Goal: Task Accomplishment & Management: Manage account settings

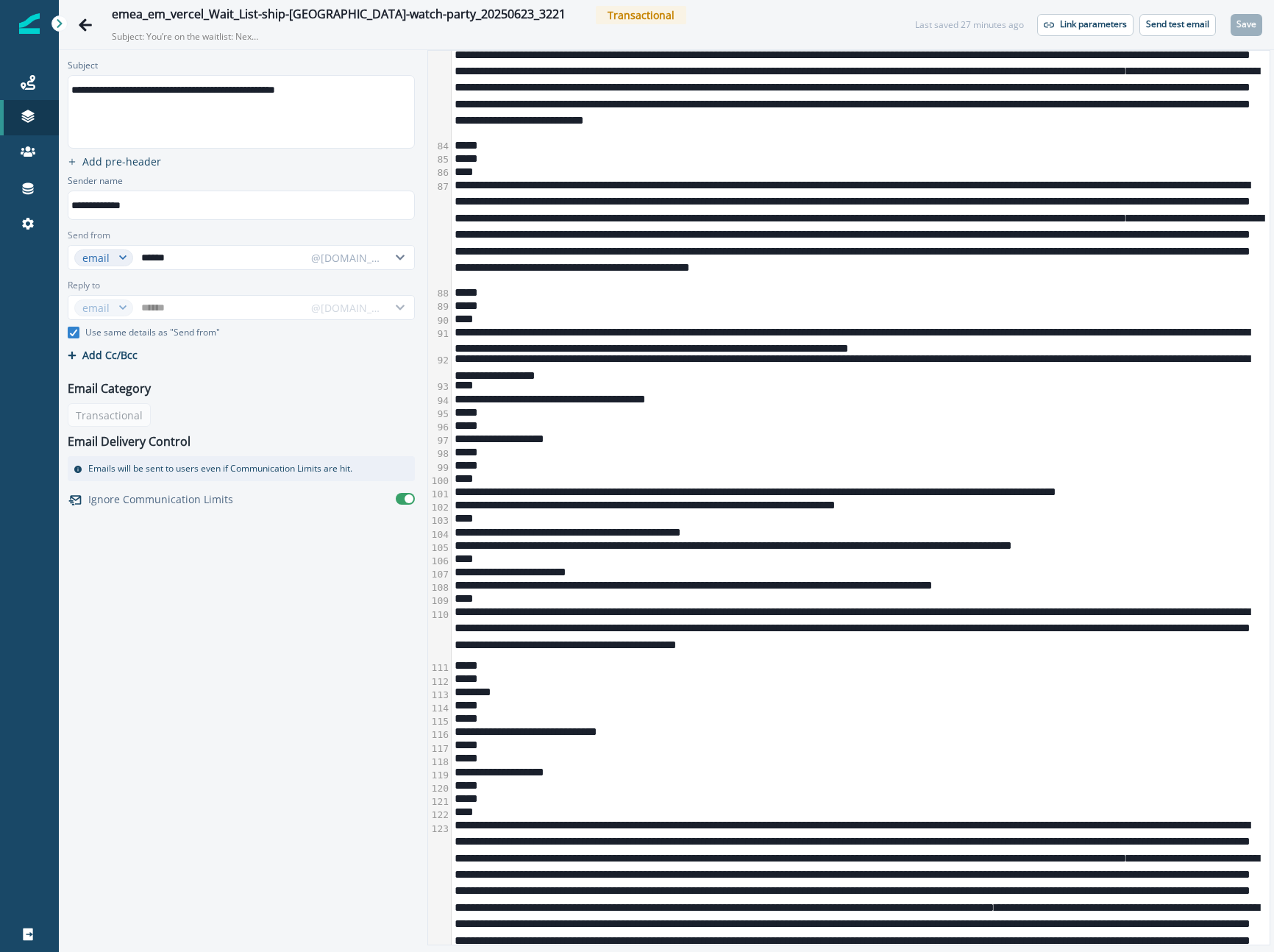
scroll to position [1776, 0]
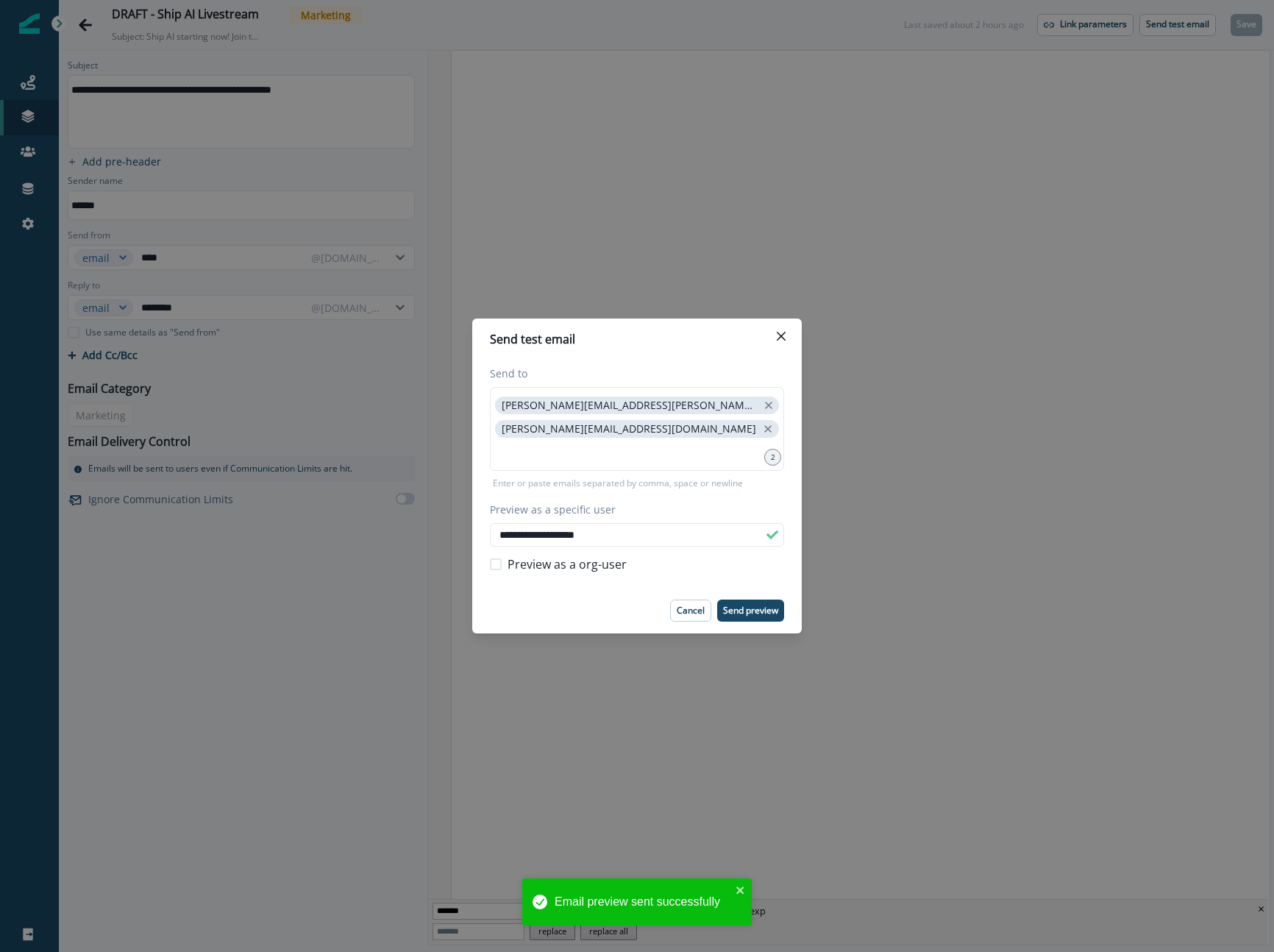
scroll to position [3250, 0]
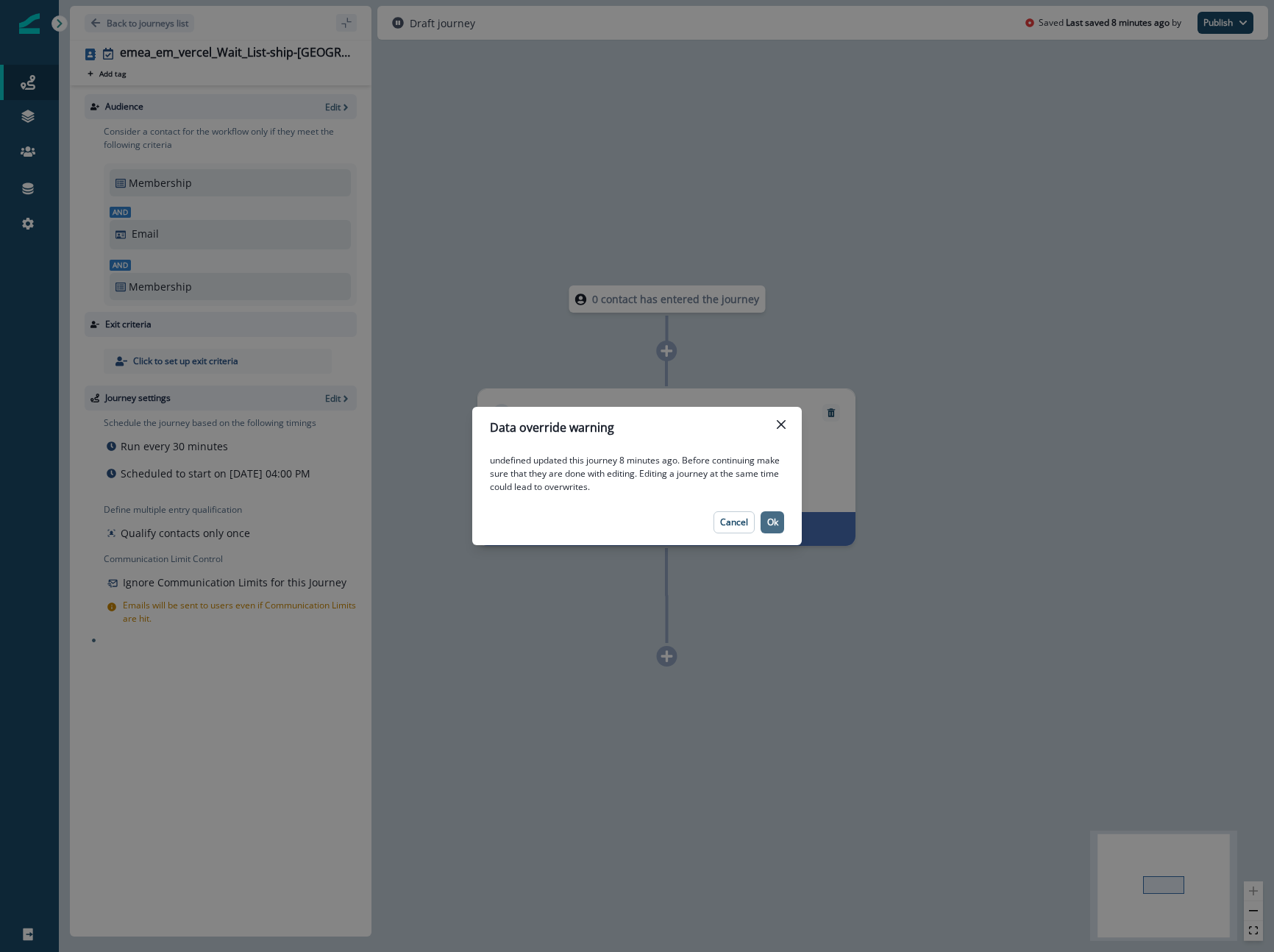
click at [778, 531] on button "Ok" at bounding box center [772, 522] width 24 height 22
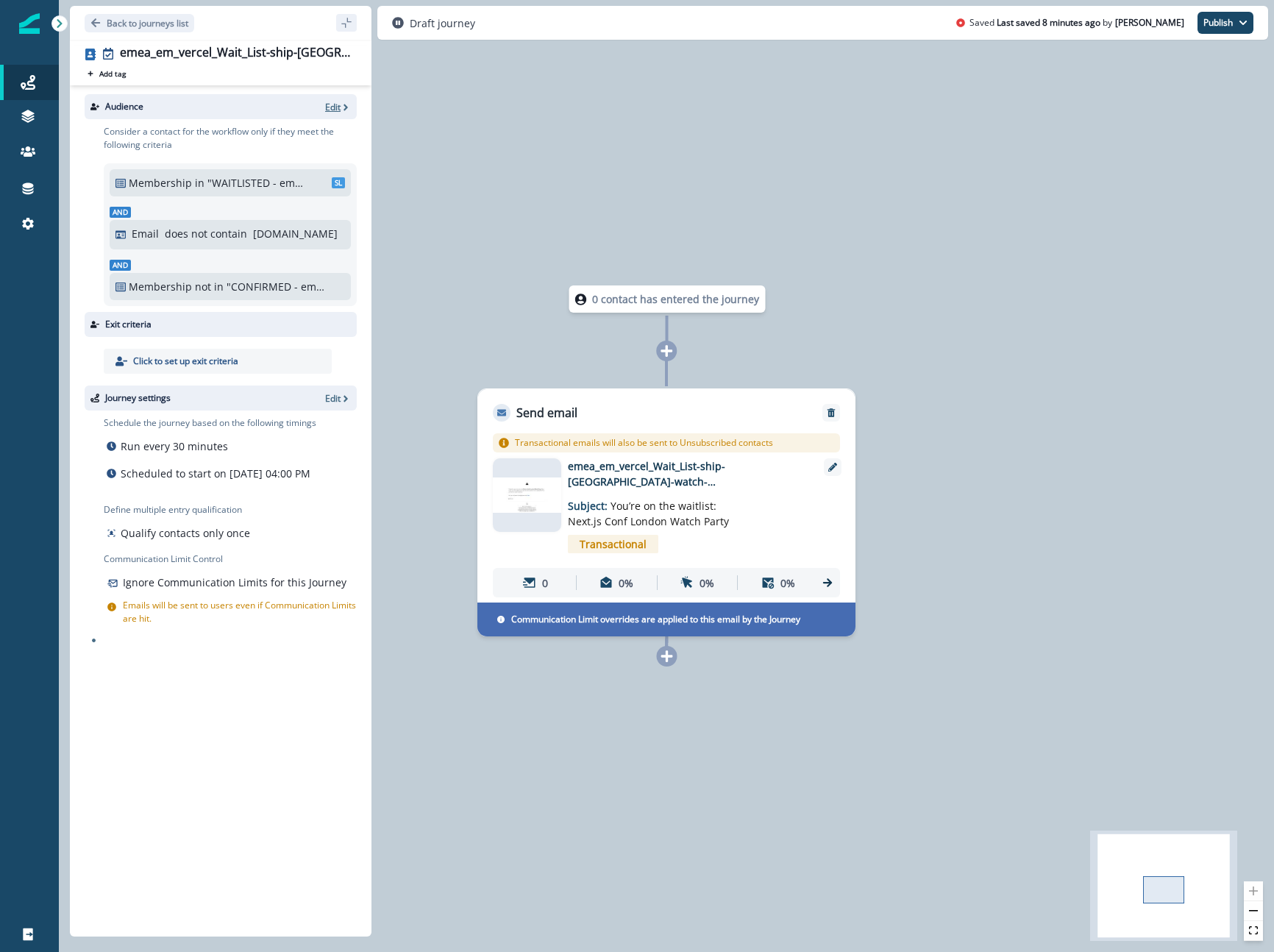
click at [335, 100] on p "Edit" at bounding box center [333, 106] width 16 height 12
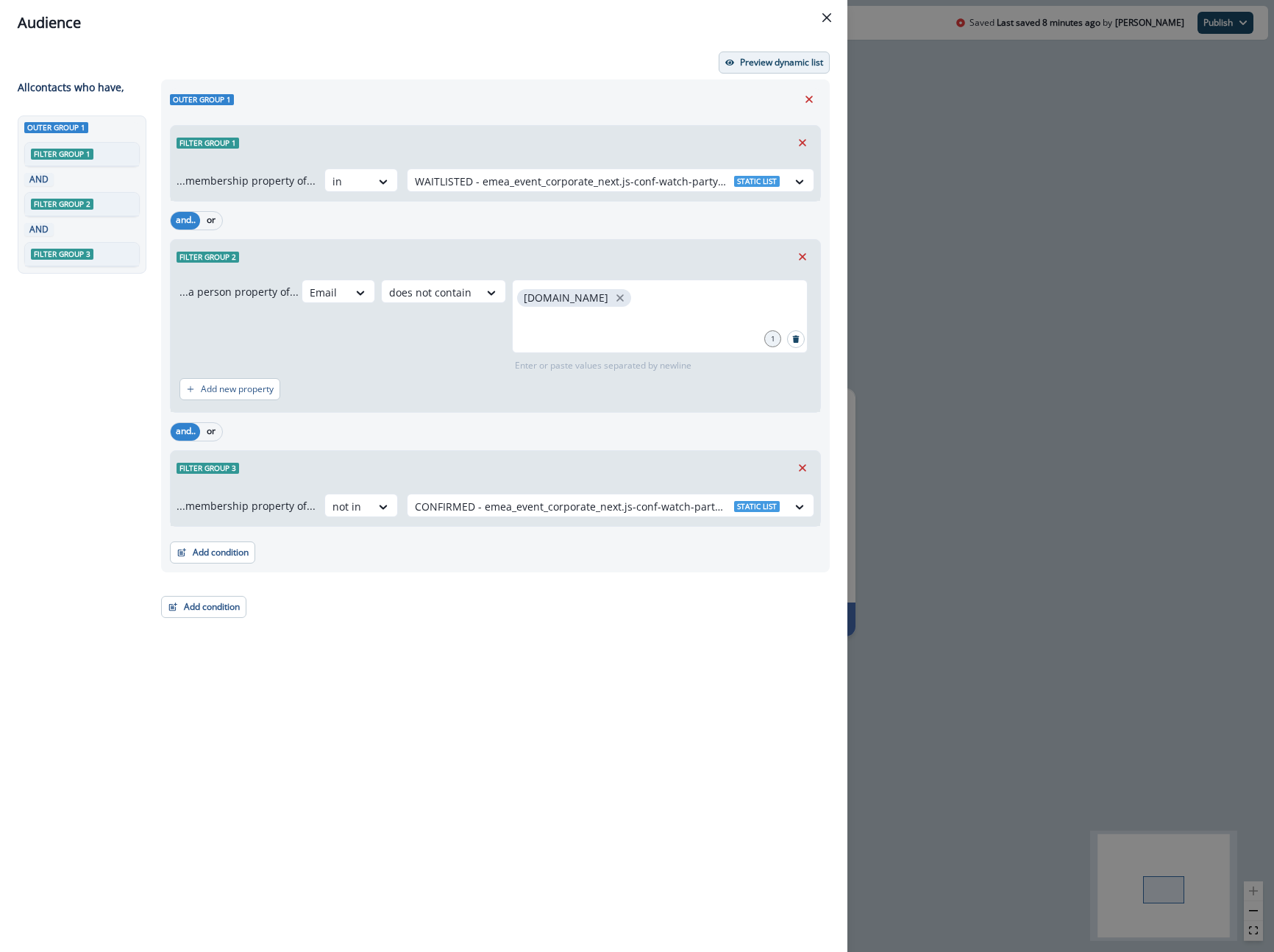
click at [749, 66] on p "Preview dynamic list" at bounding box center [781, 63] width 83 height 10
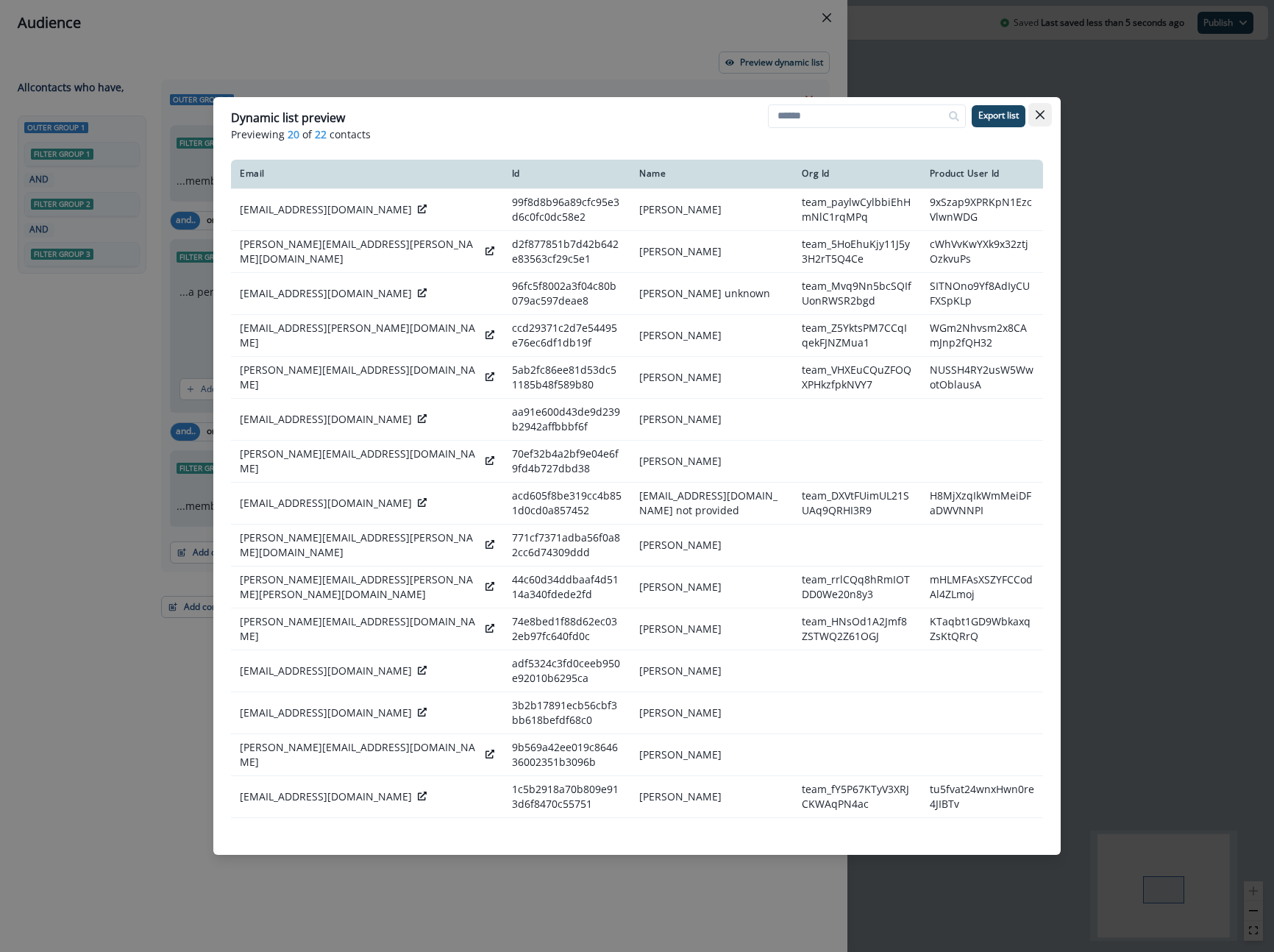
click at [1047, 113] on button "Close" at bounding box center [1039, 114] width 24 height 24
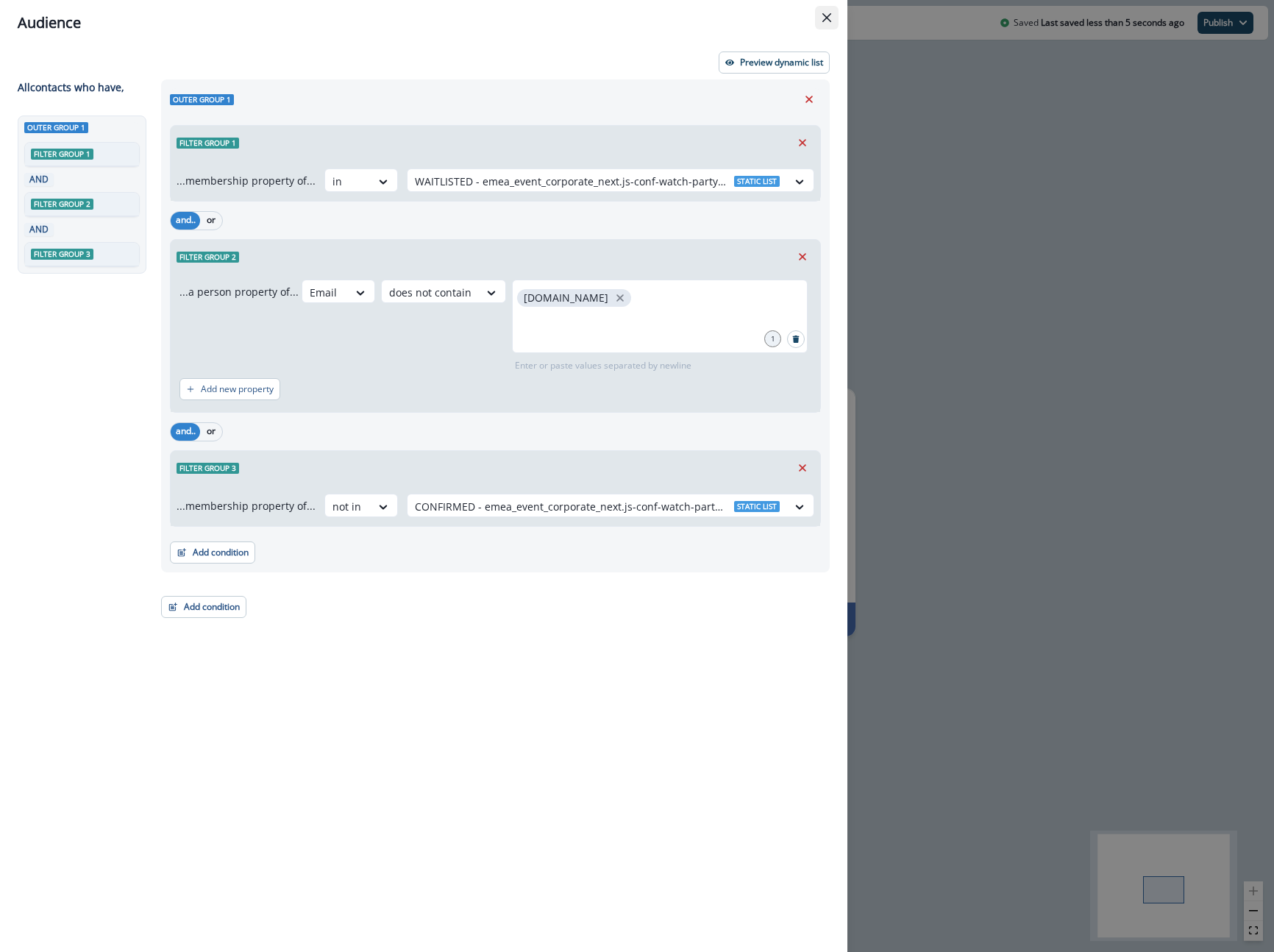
click at [833, 11] on button "Close" at bounding box center [826, 17] width 24 height 24
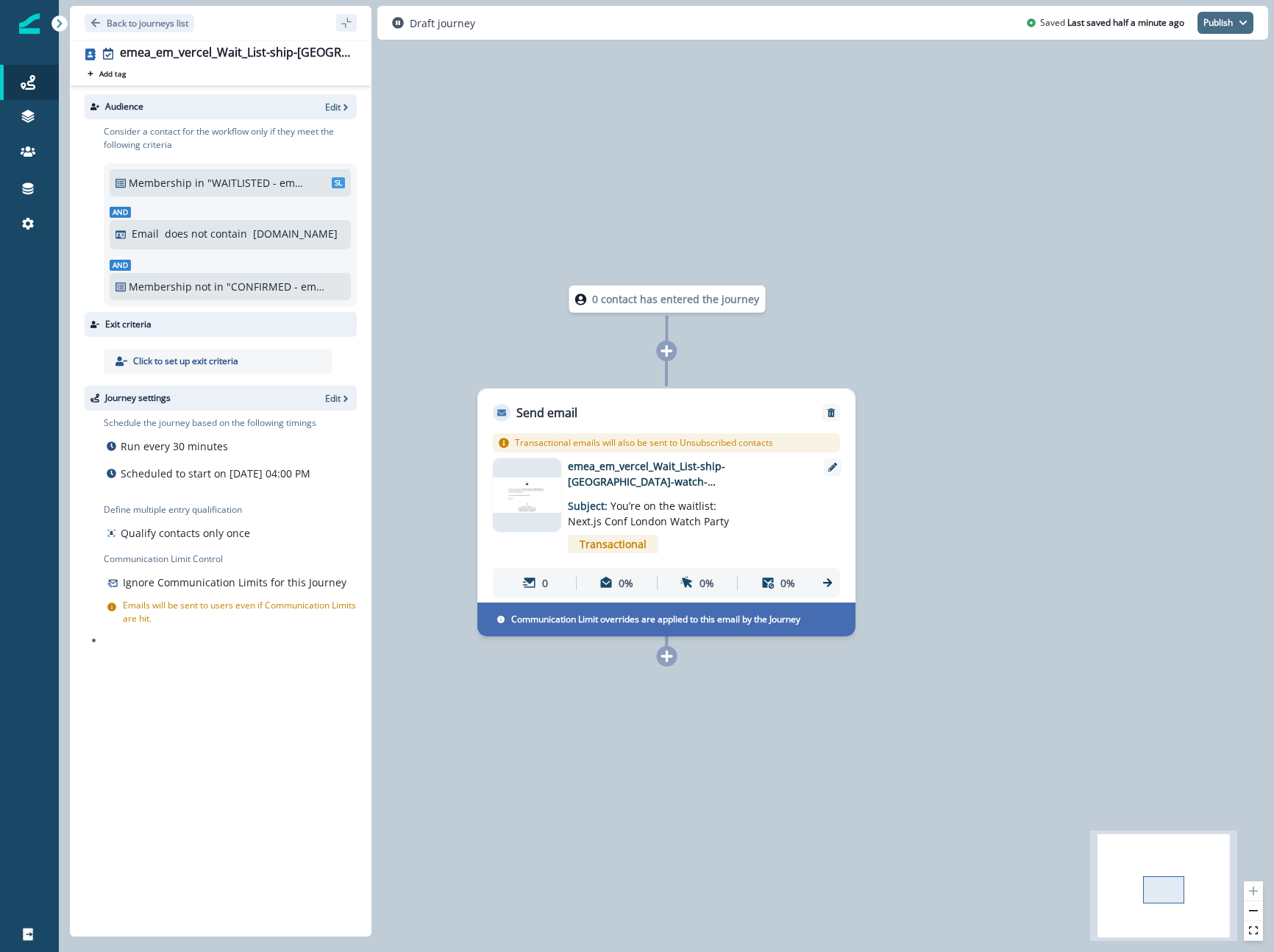
click at [1234, 25] on button "Publish" at bounding box center [1225, 22] width 56 height 22
click at [1161, 56] on button "as active journey" at bounding box center [1170, 59] width 163 height 26
